Goal: Information Seeking & Learning: Understand process/instructions

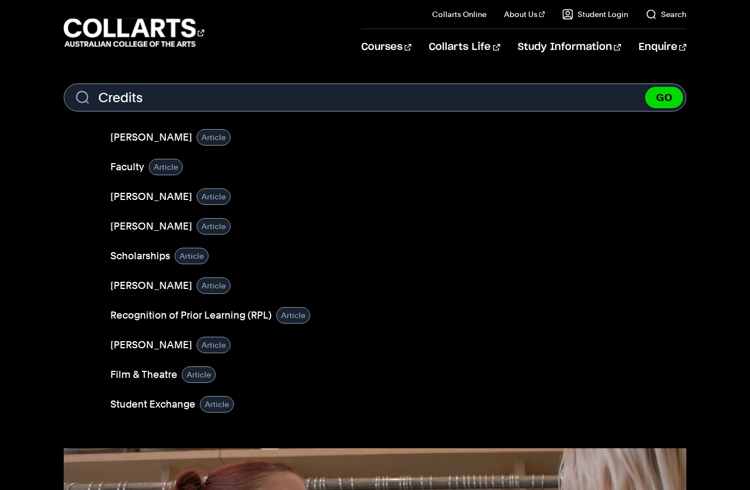
type input "Credits"
click at [664, 97] on button "GO" at bounding box center [664, 97] width 38 height 21
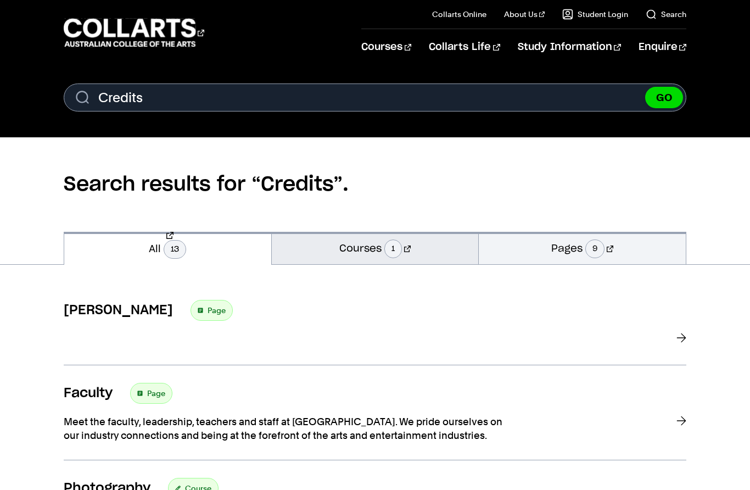
click at [468, 243] on link "Courses 1" at bounding box center [375, 248] width 207 height 32
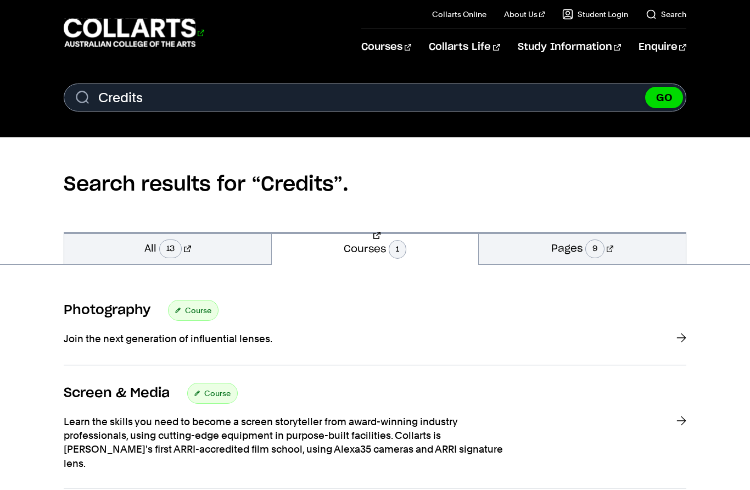
click at [161, 29] on 1 "Go to homepage" at bounding box center [130, 33] width 132 height 29
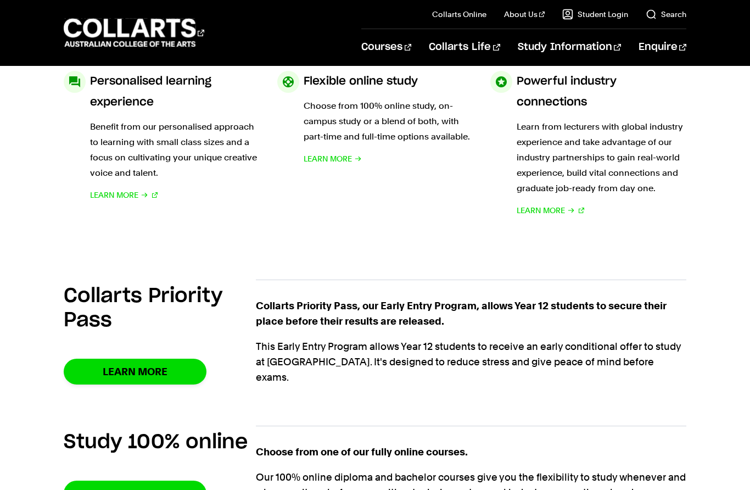
scroll to position [584, 0]
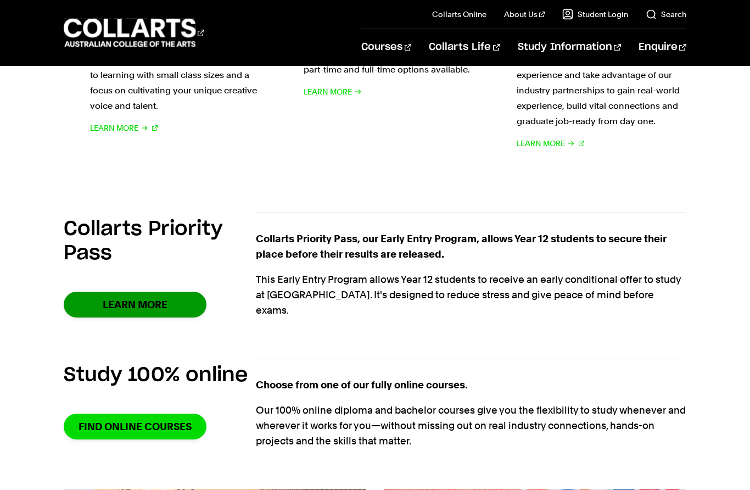
click at [164, 307] on link "Learn More" at bounding box center [135, 305] width 143 height 26
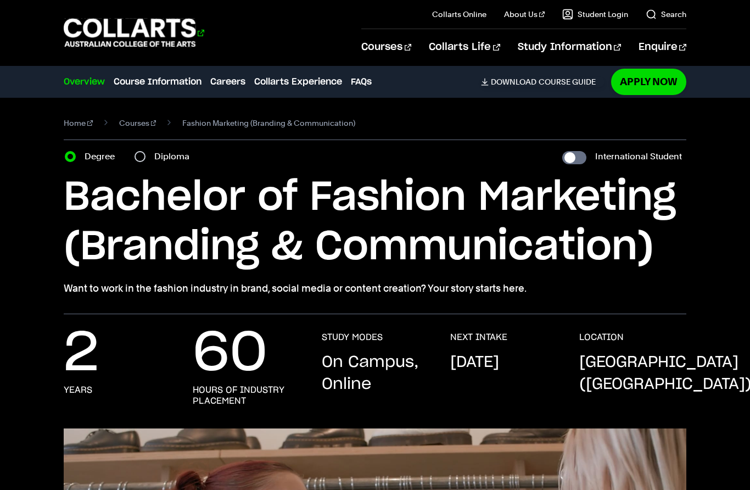
click at [139, 32] on 1 "Go to homepage" at bounding box center [130, 33] width 132 height 29
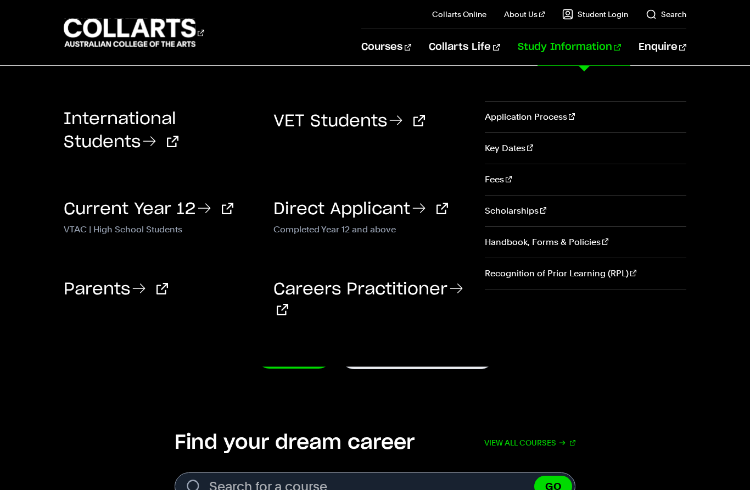
scroll to position [20, 0]
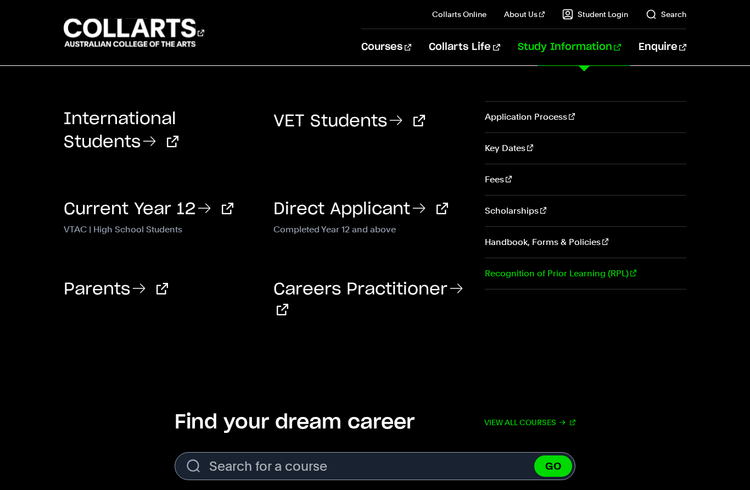
click at [590, 286] on link "Recognition of Prior Learning (RPL)" at bounding box center [585, 273] width 201 height 31
